Goal: Check status: Check status

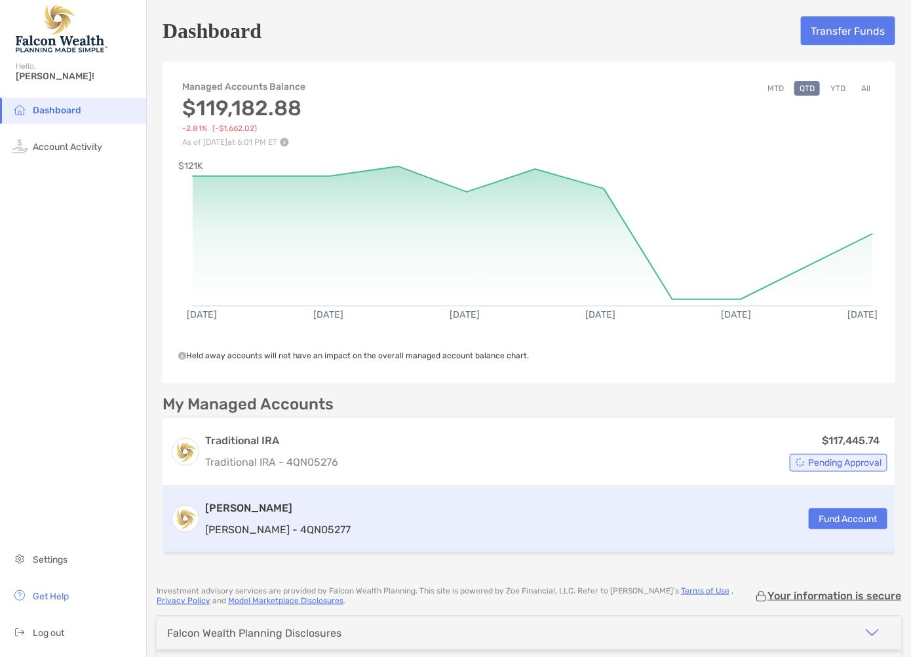
click at [364, 526] on div "[PERSON_NAME] [PERSON_NAME] - 4QN05277 Fund Account" at bounding box center [529, 519] width 733 height 66
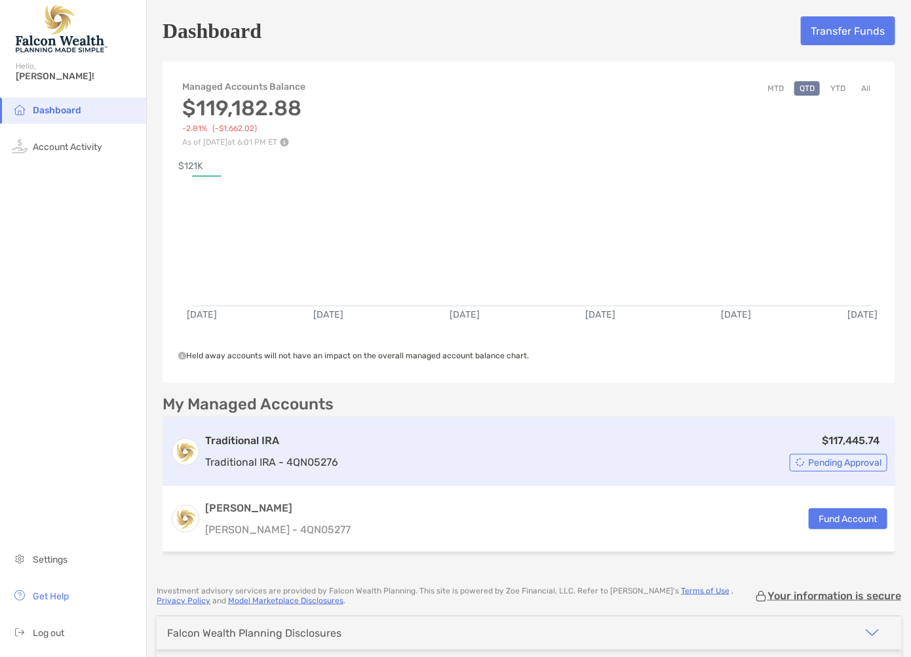
click at [814, 450] on div "$117,445.74 Pending Approval" at bounding box center [615, 452] width 544 height 39
click at [820, 463] on span "Pending Approval" at bounding box center [844, 462] width 73 height 7
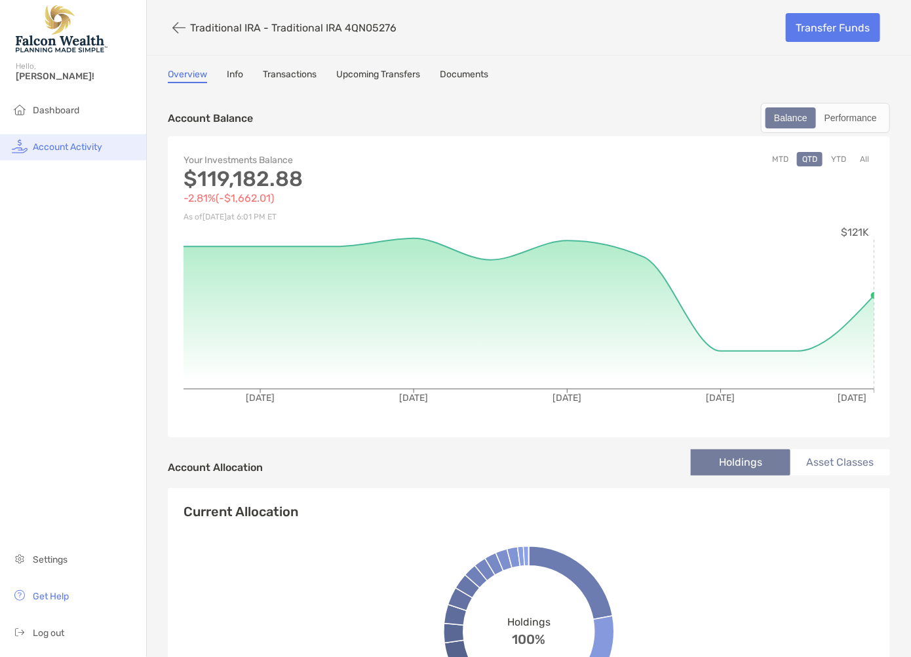
click at [71, 146] on span "Account Activity" at bounding box center [67, 147] width 69 height 11
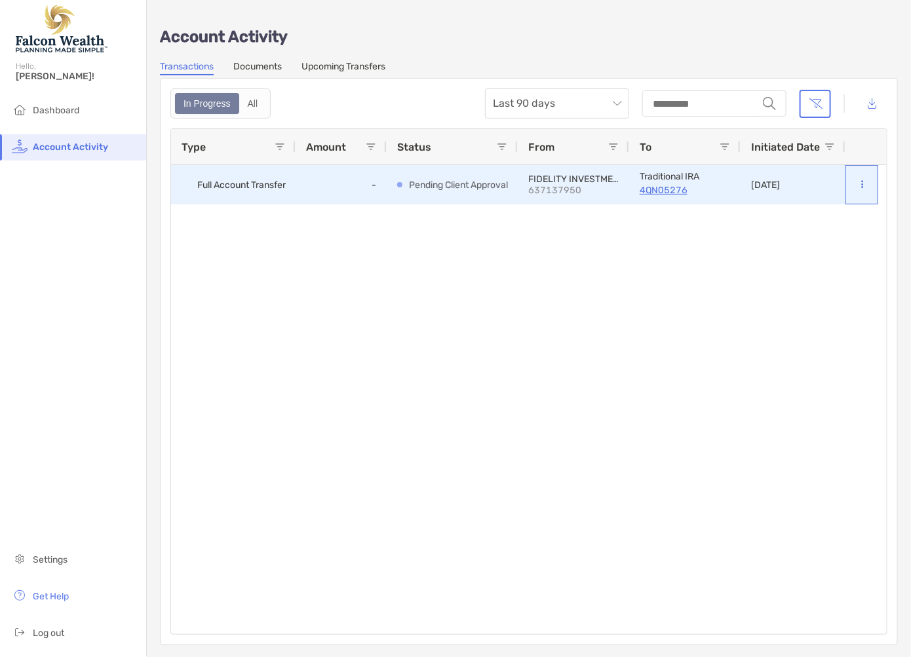
click at [862, 183] on icon at bounding box center [863, 184] width 2 height 9
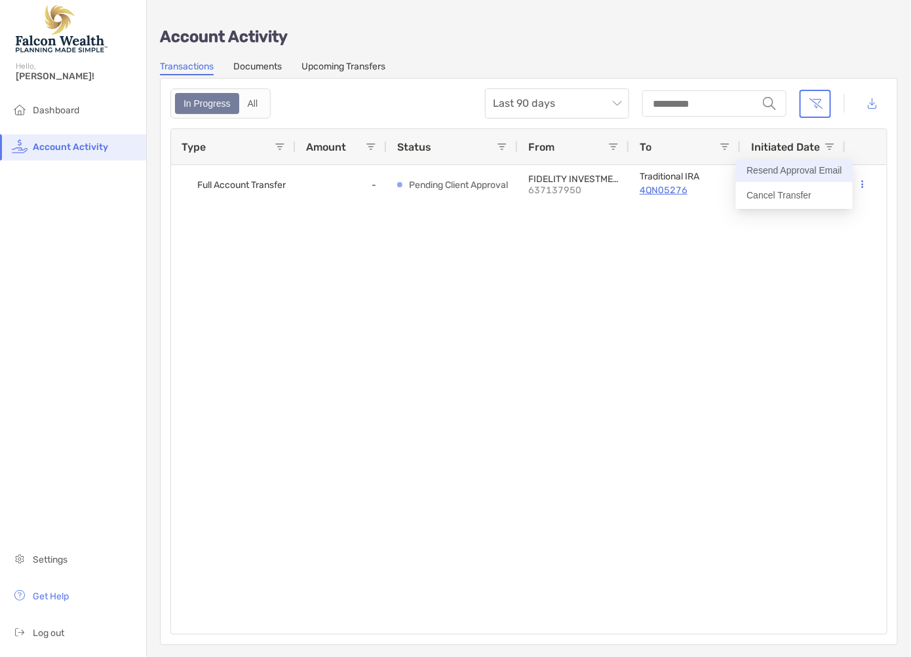
click at [784, 176] on button "Resend Approval Email" at bounding box center [794, 170] width 117 height 23
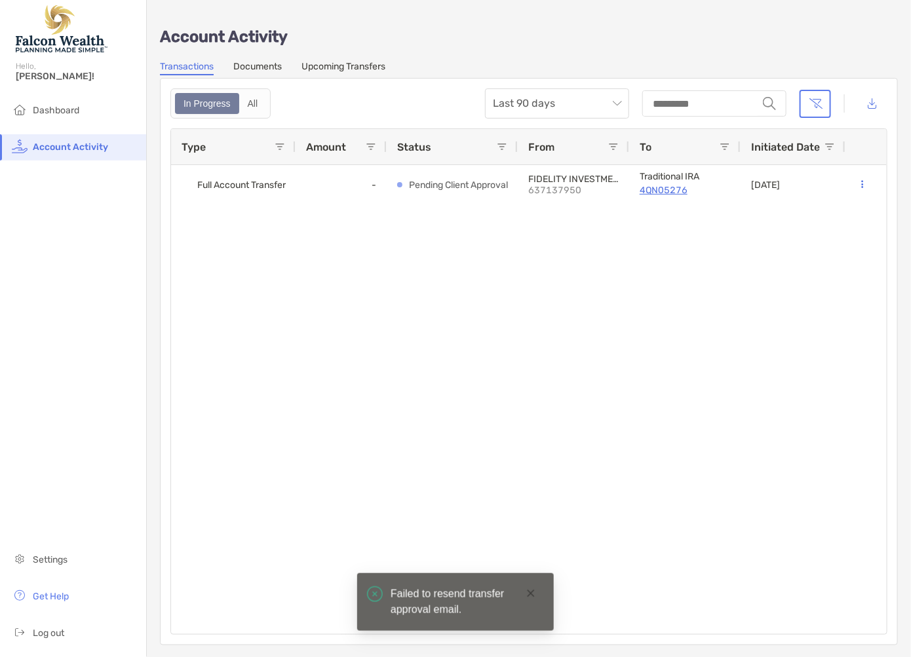
click at [747, 277] on div "Full Account Transfer - Pending Client Approval FIDELITY INVESTMENTS 637137950 …" at bounding box center [529, 394] width 716 height 459
click at [657, 227] on div "Full Account Transfer - Pending Client Approval FIDELITY INVESTMENTS 637137950 …" at bounding box center [529, 394] width 716 height 459
drag, startPoint x: 513, startPoint y: 235, endPoint x: 503, endPoint y: 231, distance: 10.8
click at [514, 235] on div "Full Account Transfer - Pending Client Approval FIDELITY INVESTMENTS 637137950 …" at bounding box center [529, 394] width 716 height 459
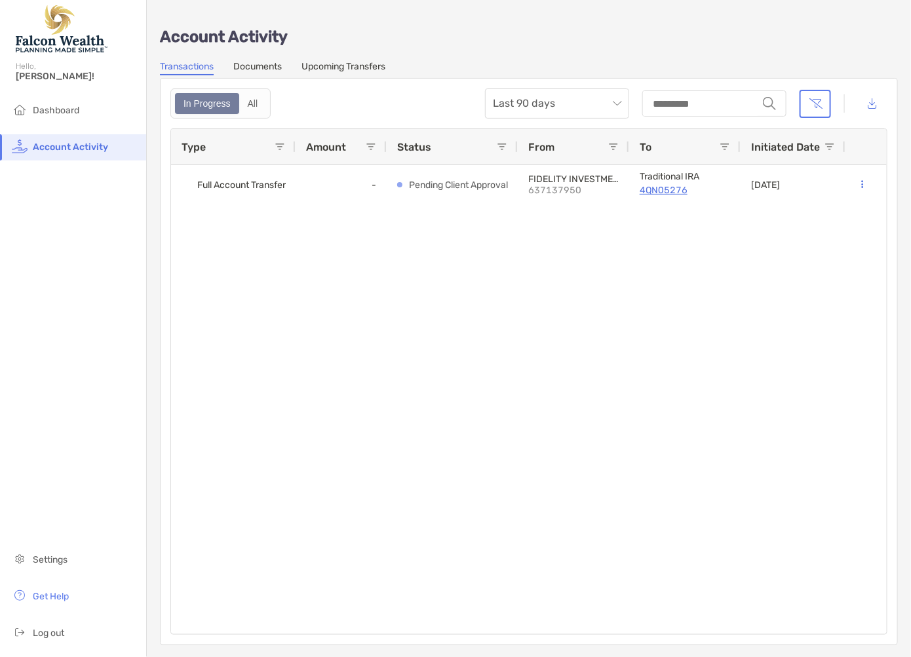
click at [427, 264] on div "Full Account Transfer - Pending Client Approval FIDELITY INVESTMENTS 637137950 …" at bounding box center [529, 394] width 716 height 459
click at [66, 107] on span "Dashboard" at bounding box center [56, 110] width 47 height 11
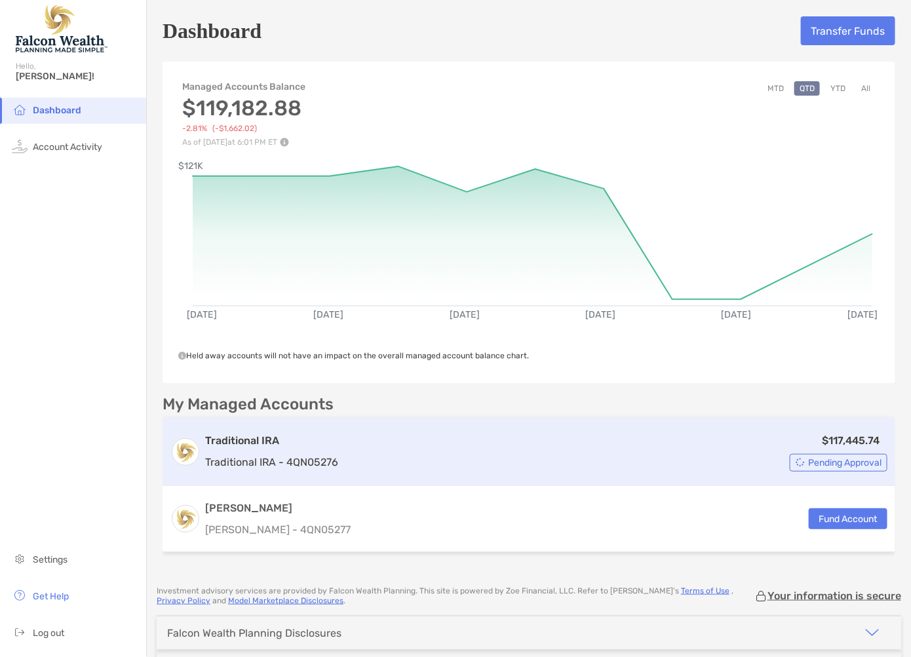
click at [306, 455] on p "Traditional IRA - 4QN05276" at bounding box center [271, 462] width 133 height 16
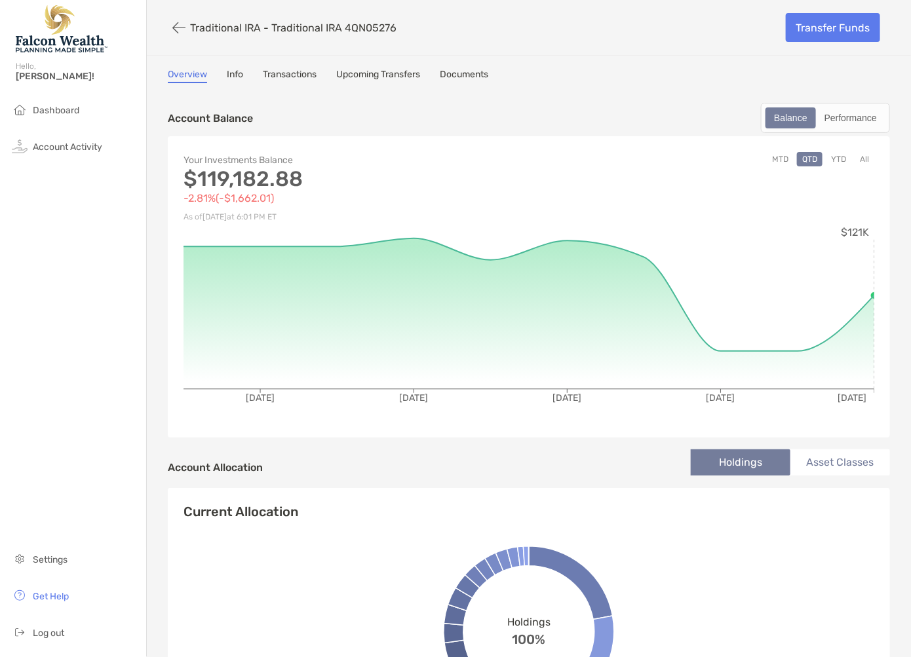
click at [277, 71] on link "Transactions" at bounding box center [290, 76] width 54 height 14
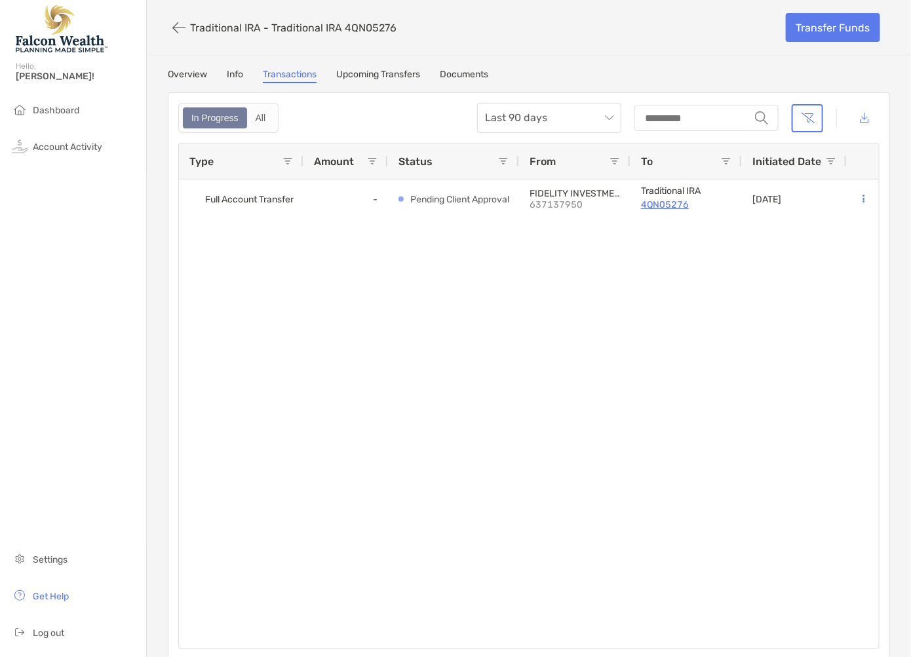
click at [197, 75] on link "Overview" at bounding box center [187, 76] width 39 height 14
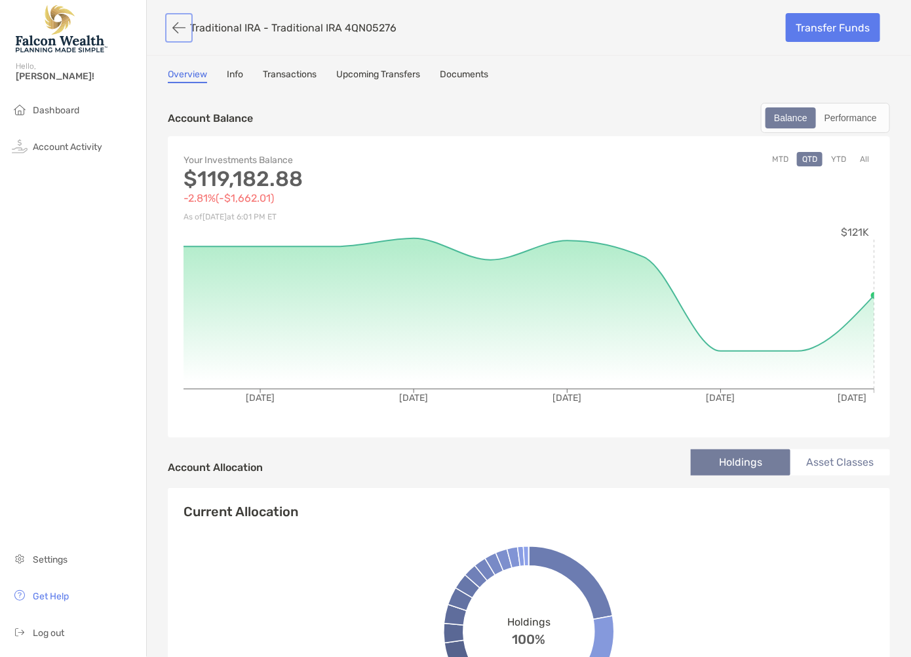
click at [168, 26] on button "button" at bounding box center [179, 28] width 22 height 24
